Goal: Communication & Community: Answer question/provide support

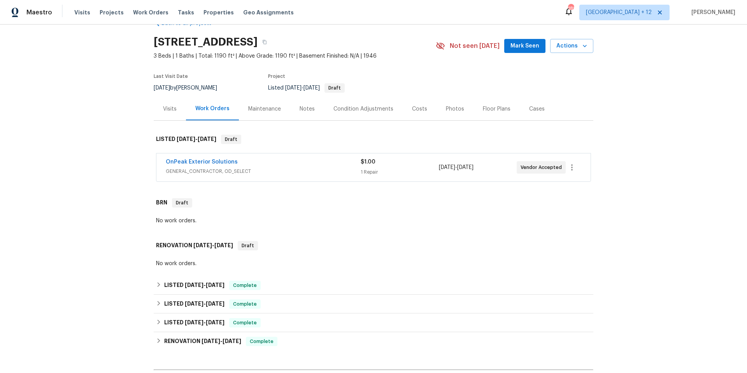
scroll to position [30, 0]
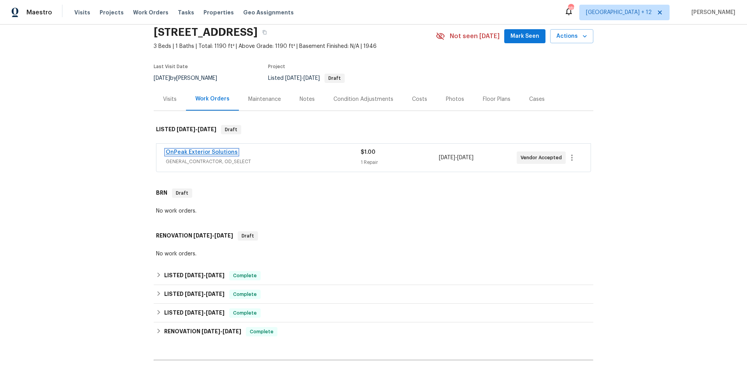
click at [210, 150] on link "OnPeak Exterior Solutions" at bounding box center [202, 151] width 72 height 5
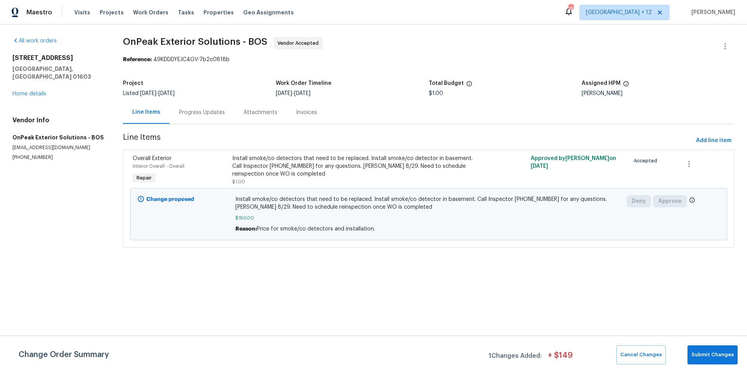
click at [212, 110] on div "Progress Updates" at bounding box center [202, 113] width 46 height 8
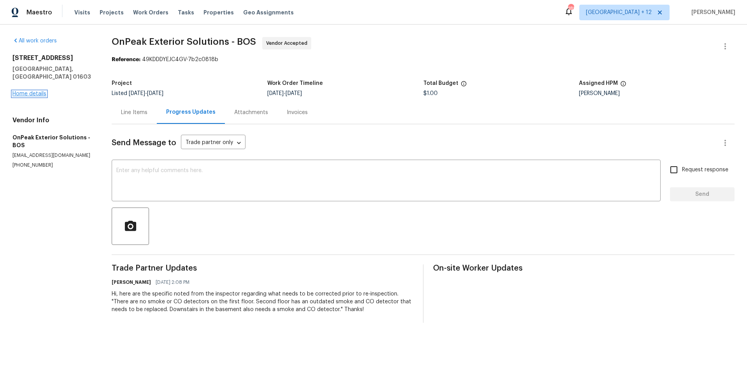
click at [36, 91] on link "Home details" at bounding box center [29, 93] width 34 height 5
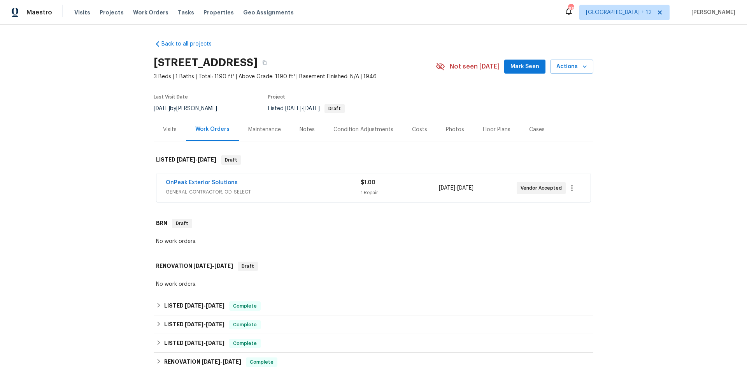
click at [284, 192] on span "GENERAL_CONTRACTOR, OD_SELECT" at bounding box center [263, 192] width 195 height 8
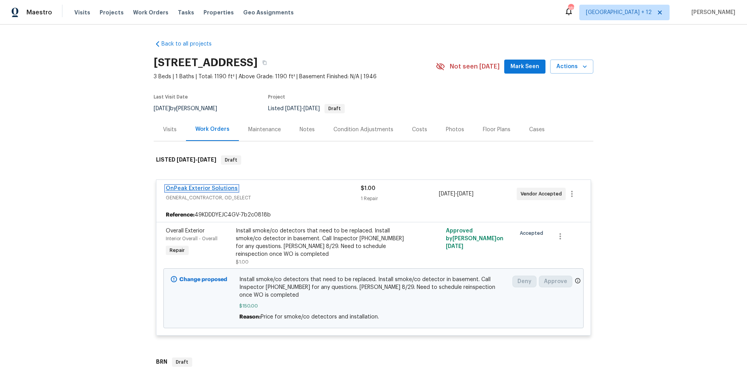
click at [210, 189] on link "OnPeak Exterior Solutions" at bounding box center [202, 188] width 72 height 5
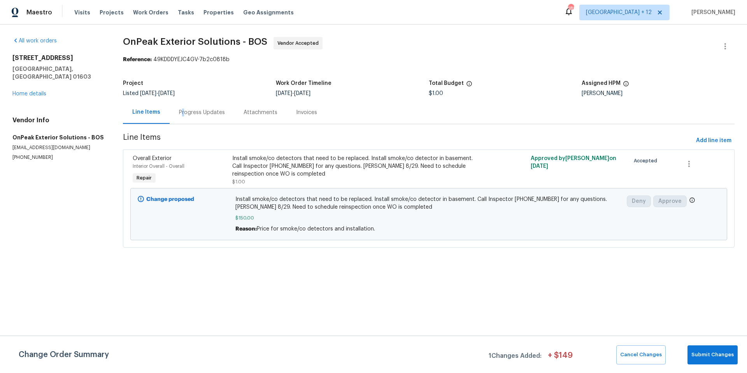
drag, startPoint x: 184, startPoint y: 111, endPoint x: 210, endPoint y: 119, distance: 26.7
click at [184, 111] on div "Progress Updates" at bounding box center [202, 113] width 46 height 8
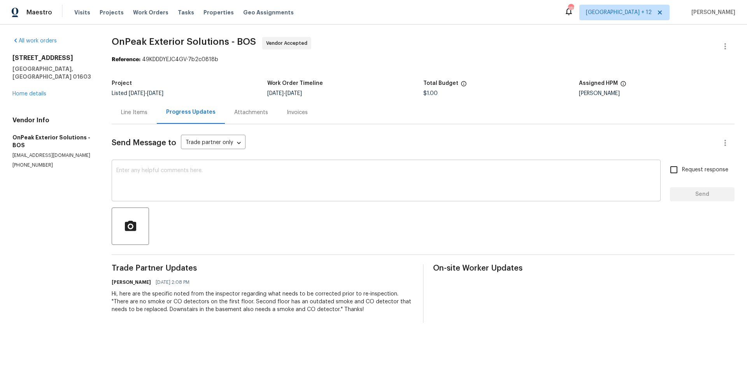
click at [306, 178] on textarea at bounding box center [386, 181] width 540 height 27
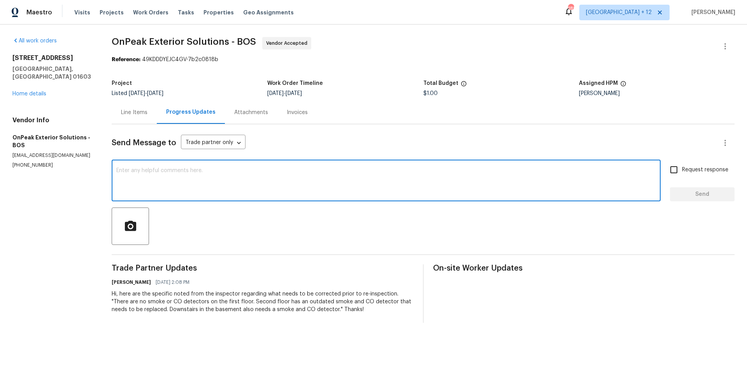
click at [29, 89] on div "[STREET_ADDRESS] Home details" at bounding box center [52, 76] width 81 height 44
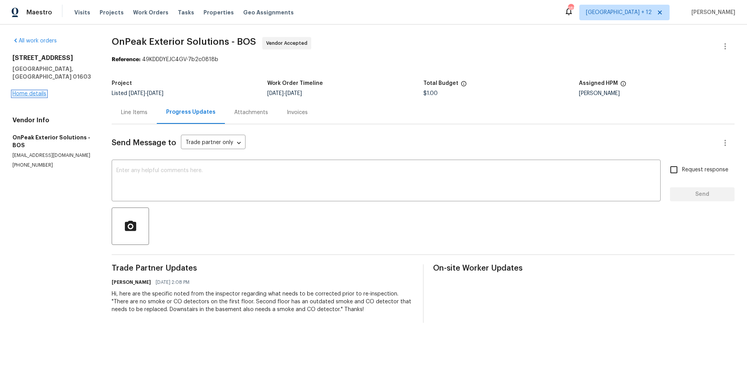
click at [27, 91] on link "Home details" at bounding box center [29, 93] width 34 height 5
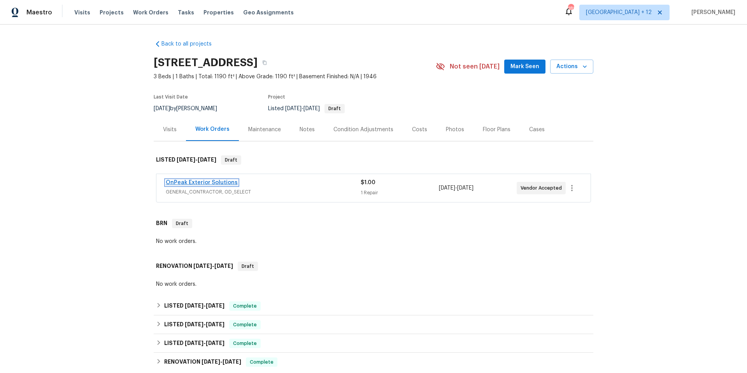
click at [214, 182] on link "OnPeak Exterior Solutions" at bounding box center [202, 182] width 72 height 5
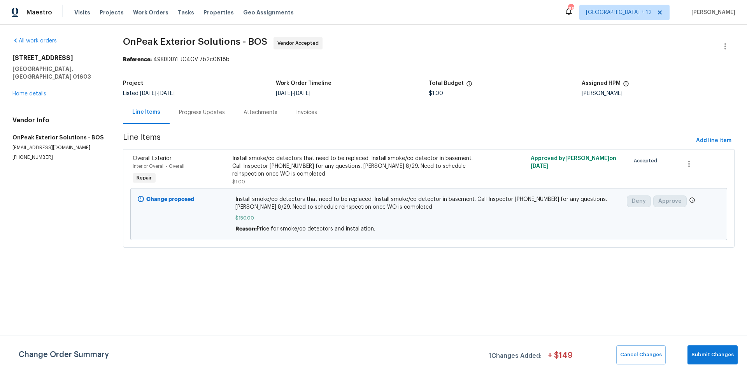
click at [203, 112] on div "Progress Updates" at bounding box center [202, 113] width 46 height 8
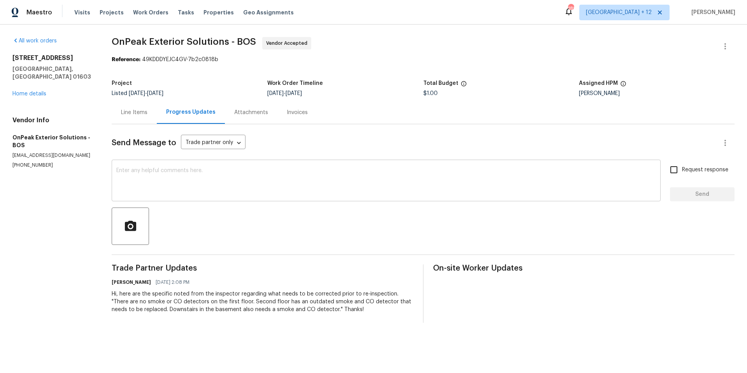
click at [253, 198] on div "x ​" at bounding box center [386, 181] width 549 height 40
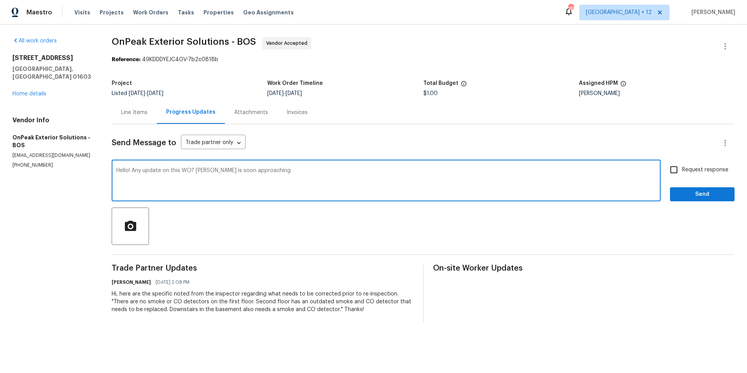
click at [226, 170] on textarea "Hello! Any update on this WO? [PERSON_NAME] is soon approaching" at bounding box center [386, 181] width 540 height 27
click at [297, 173] on textarea "Hello! Any update on this WO? [PERSON_NAME] is approaching" at bounding box center [386, 181] width 540 height 27
type textarea "Hello! Any update on this WO? [PERSON_NAME] is approaching"
click at [670, 168] on input "Request response" at bounding box center [674, 169] width 16 height 16
checkbox input "true"
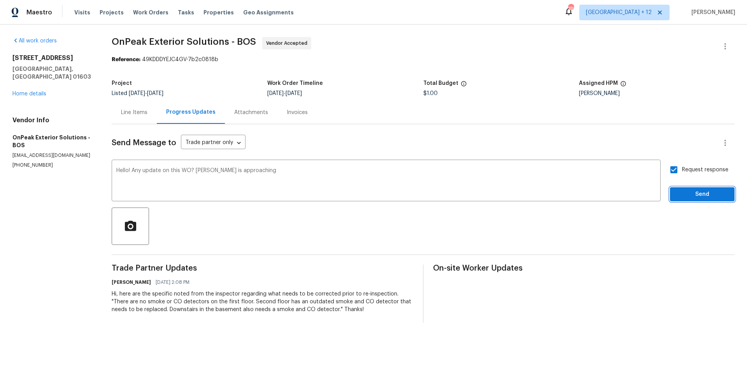
click at [696, 201] on button "Send" at bounding box center [702, 194] width 65 height 14
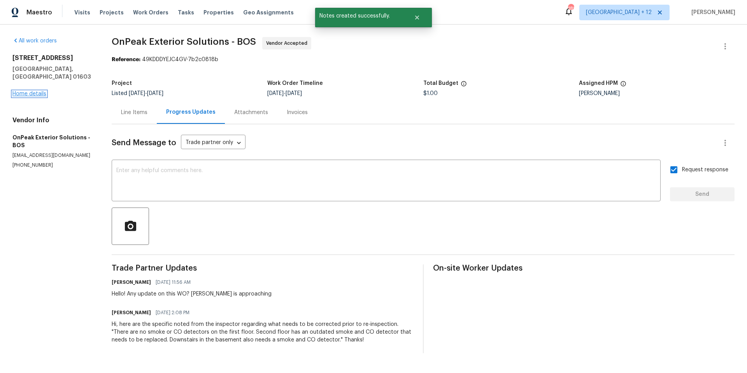
click at [40, 91] on link "Home details" at bounding box center [29, 93] width 34 height 5
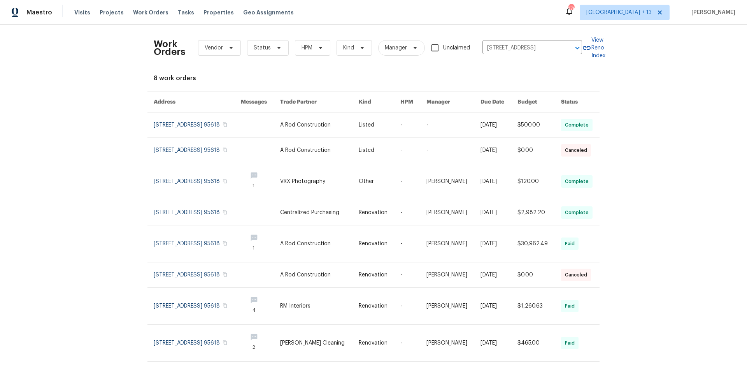
scroll to position [2, 0]
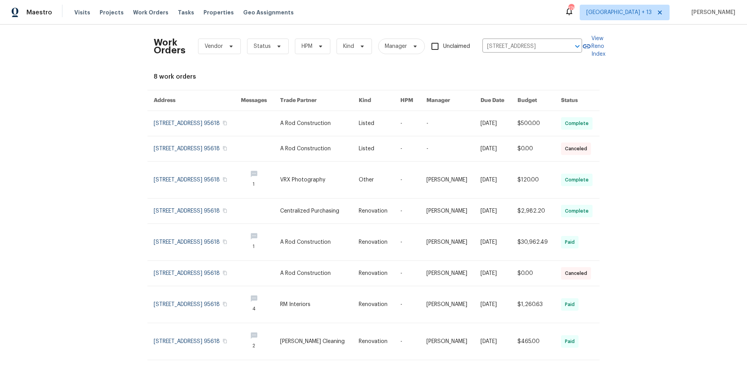
click at [564, 46] on icon "Clear" at bounding box center [567, 46] width 8 height 8
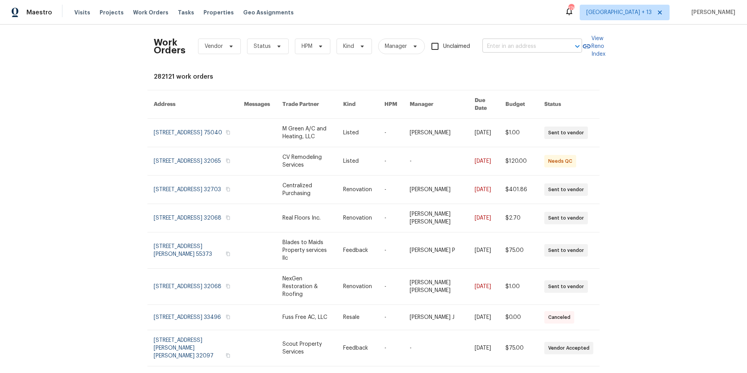
click at [499, 46] on input "text" at bounding box center [521, 46] width 78 height 12
type input "58 morse"
click at [545, 68] on li "58 Morse Ave, Brockton, MA 02301" at bounding box center [530, 67] width 100 height 21
